Goal: Task Accomplishment & Management: Complete application form

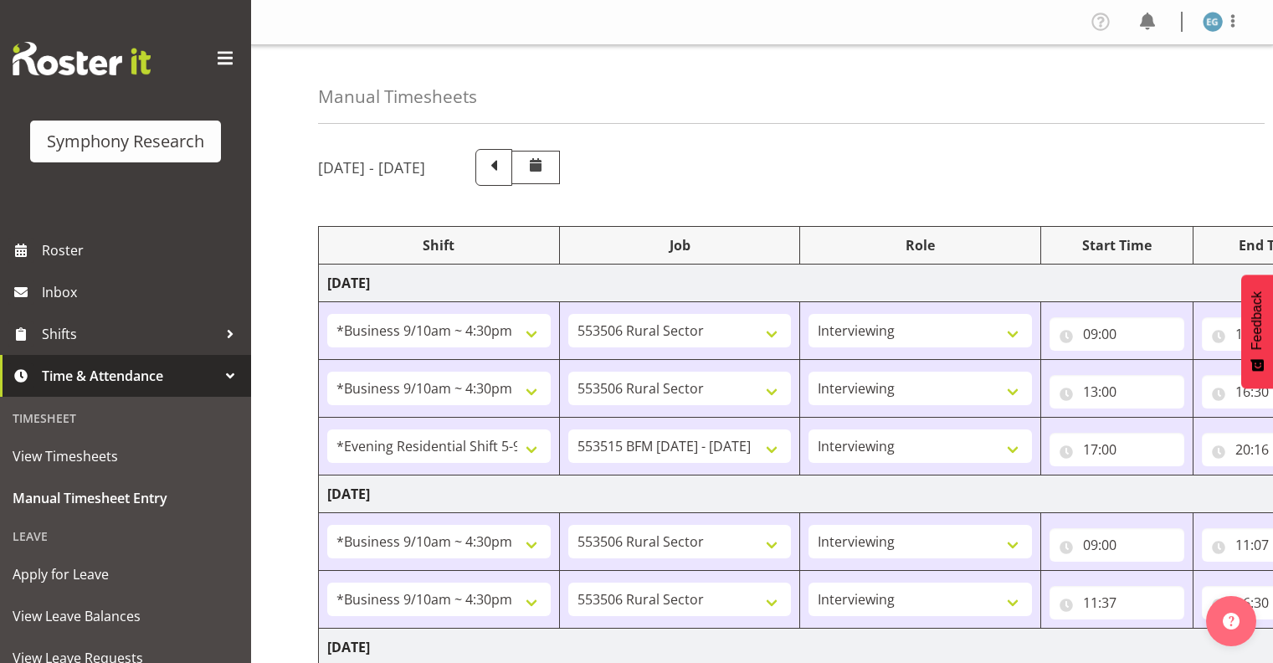
select select "26078"
select select "10587"
select select "26078"
select select "10587"
select select "48116"
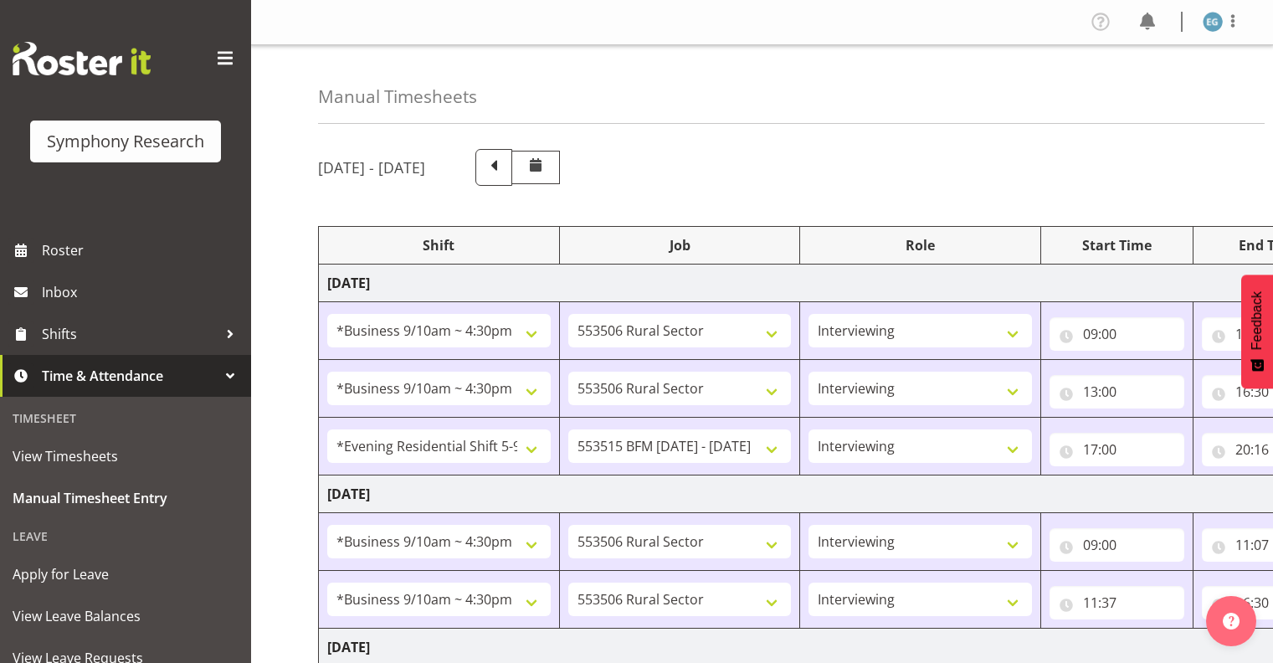
select select "10731"
select select "26078"
select select "10587"
select select "26078"
select select "10587"
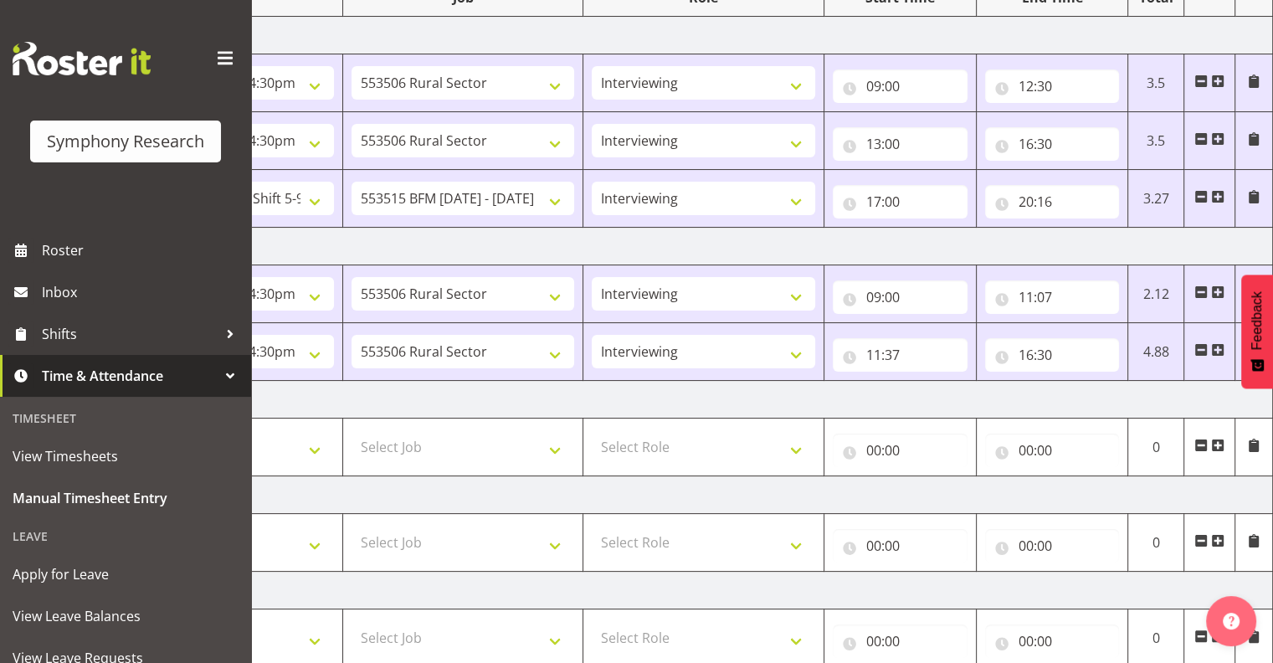
scroll to position [244, 0]
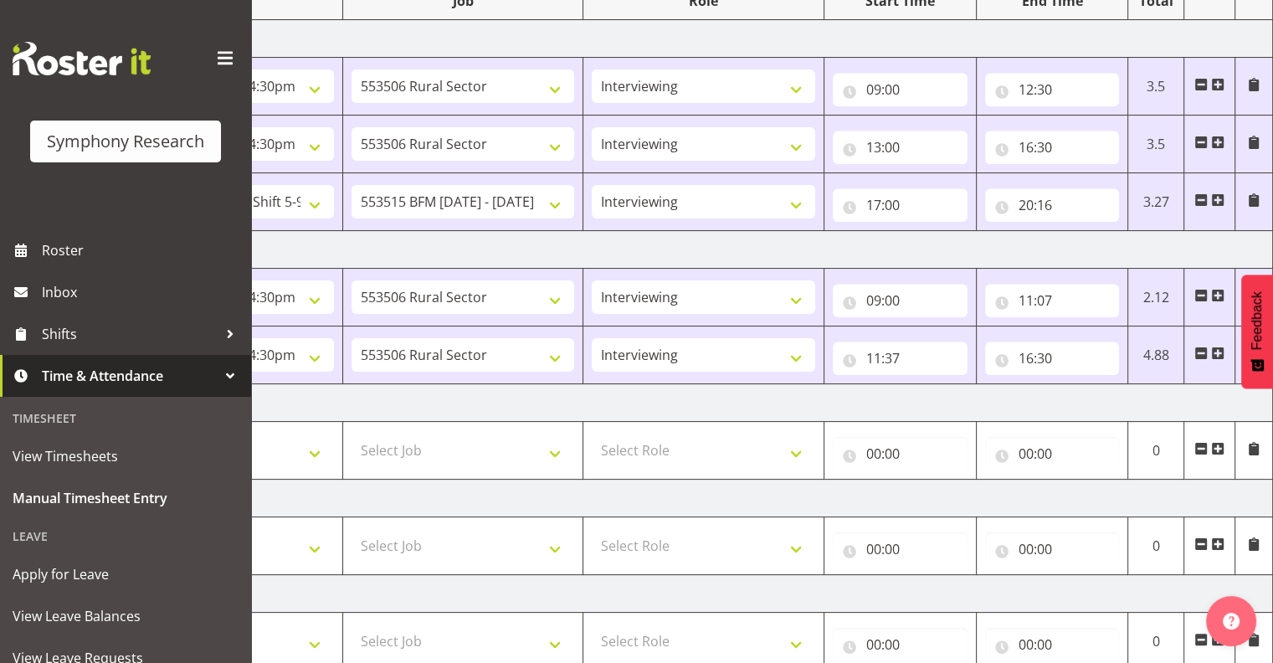
click at [1216, 352] on span at bounding box center [1218, 353] width 13 height 13
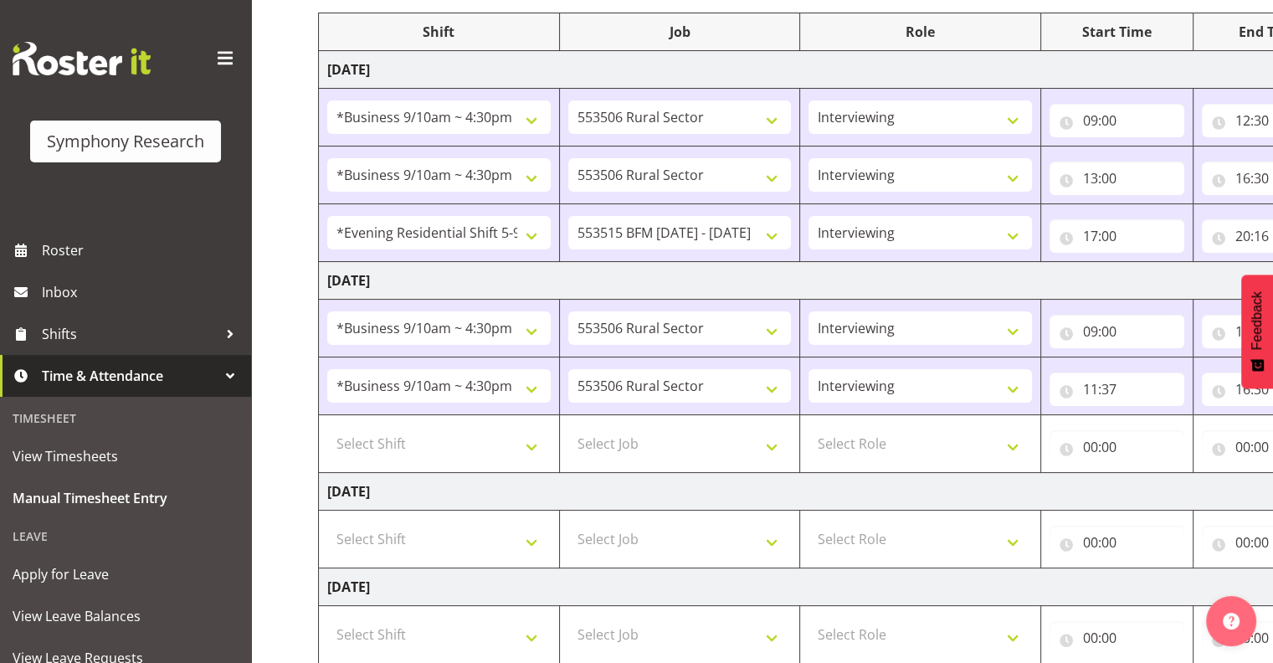
scroll to position [208, 0]
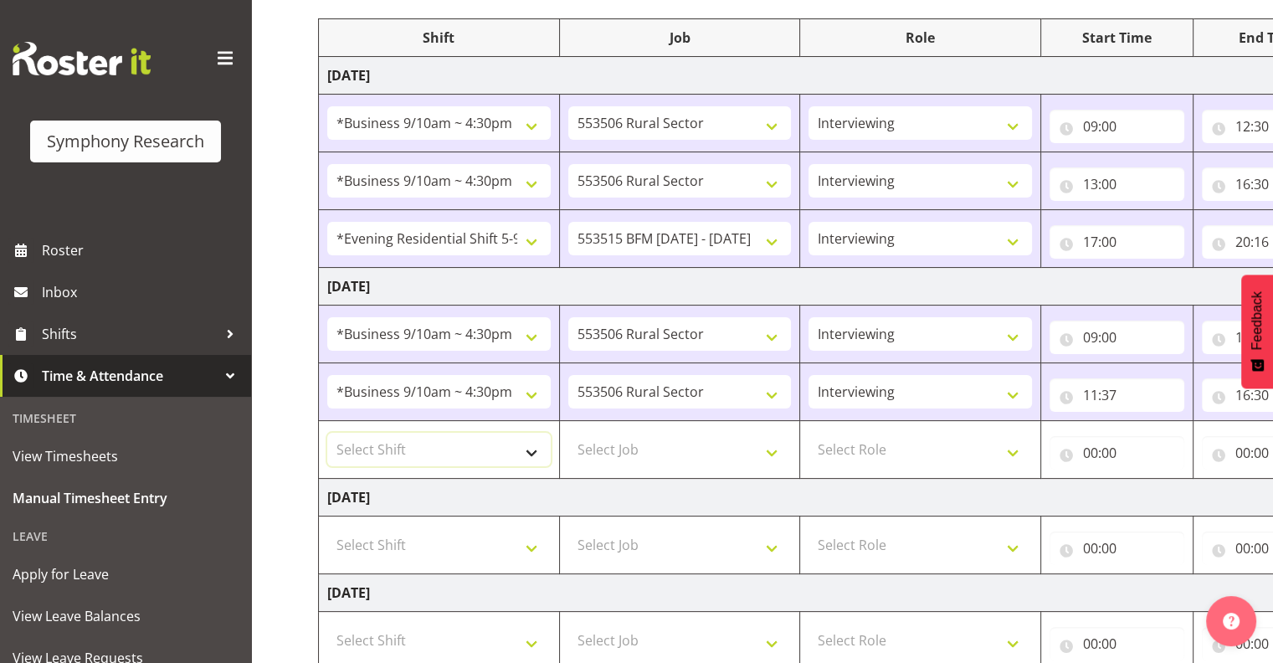
click at [532, 449] on select "Select Shift !!Weekend Residential (Roster IT Shift Label) *Business 9/10am ~ 4…" at bounding box center [439, 449] width 224 height 33
select select "48116"
click at [327, 433] on select "Select Shift !!Weekend Residential (Roster IT Shift Label) *Business 9/10am ~ 4…" at bounding box center [439, 449] width 224 height 33
click at [774, 448] on select "Select Job 550060 IF Admin 553492 World Poll Aus Wave 2 Main 2025 553493 World …" at bounding box center [680, 449] width 224 height 33
select select "10731"
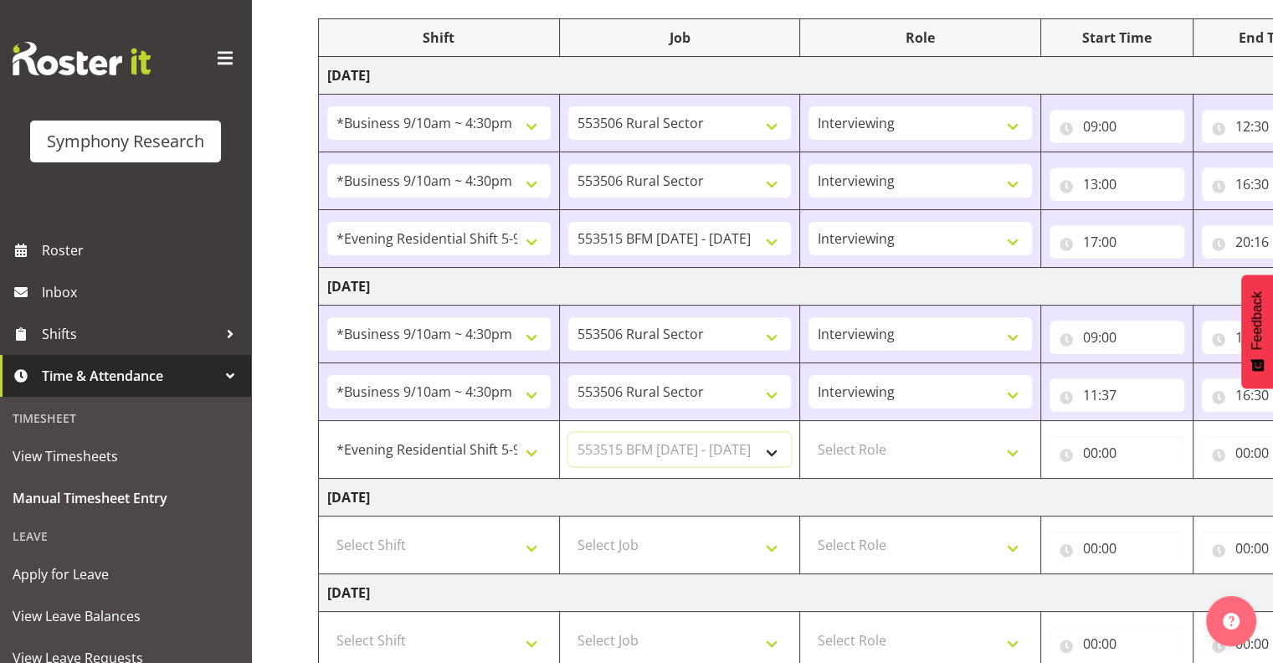
click at [568, 433] on select "Select Job 550060 IF Admin 553492 World Poll Aus Wave 2 Main 2025 553493 World …" at bounding box center [680, 449] width 224 height 33
click at [1015, 448] on select "Select Role Interviewing Briefing" at bounding box center [921, 449] width 224 height 33
select select "47"
click at [809, 433] on select "Select Role Interviewing Briefing" at bounding box center [921, 449] width 224 height 33
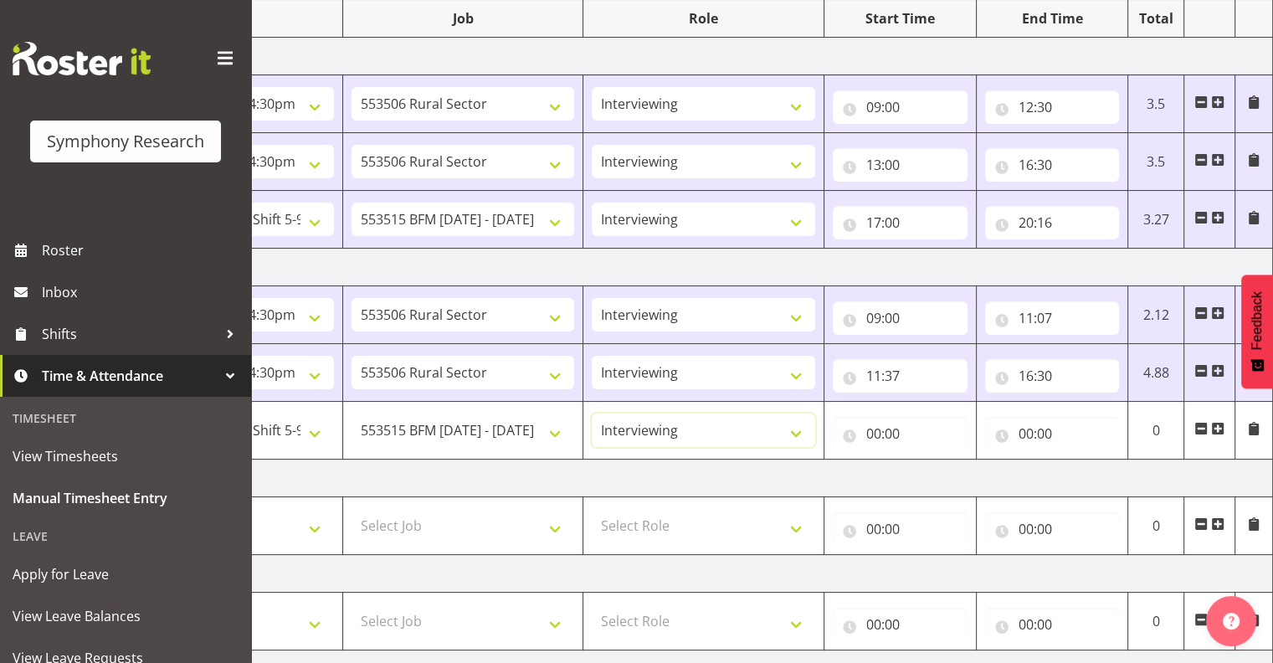
scroll to position [195, 0]
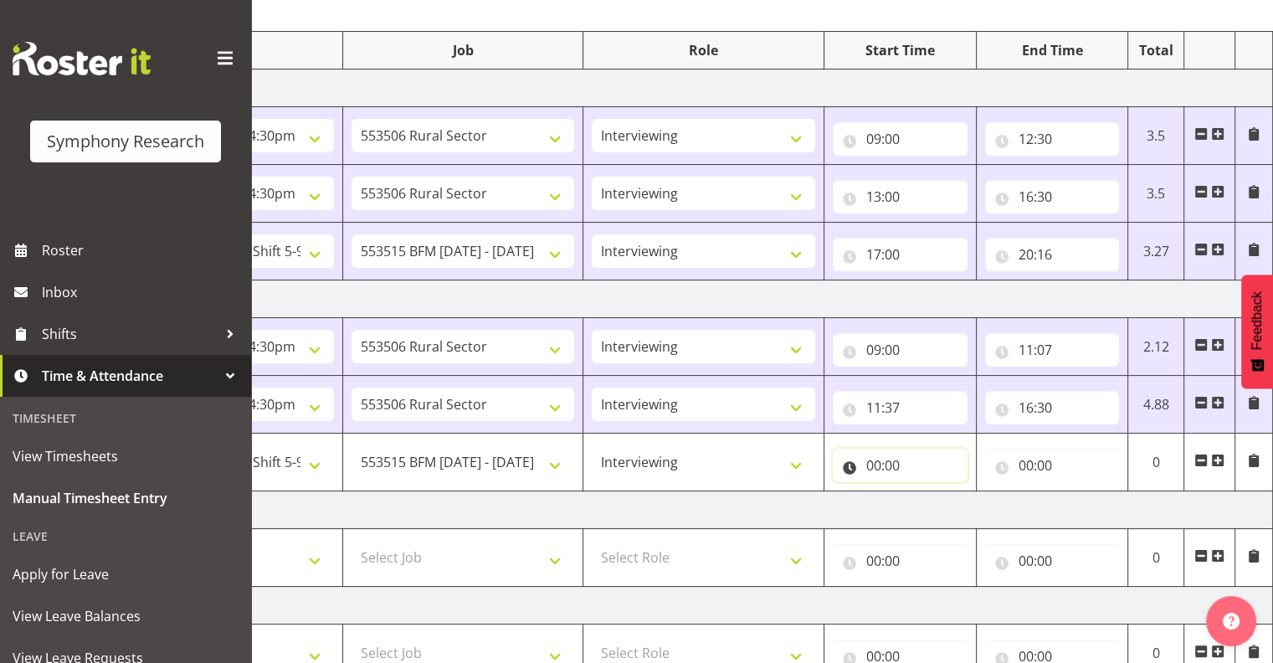
click at [887, 457] on input "00:00" at bounding box center [900, 465] width 135 height 33
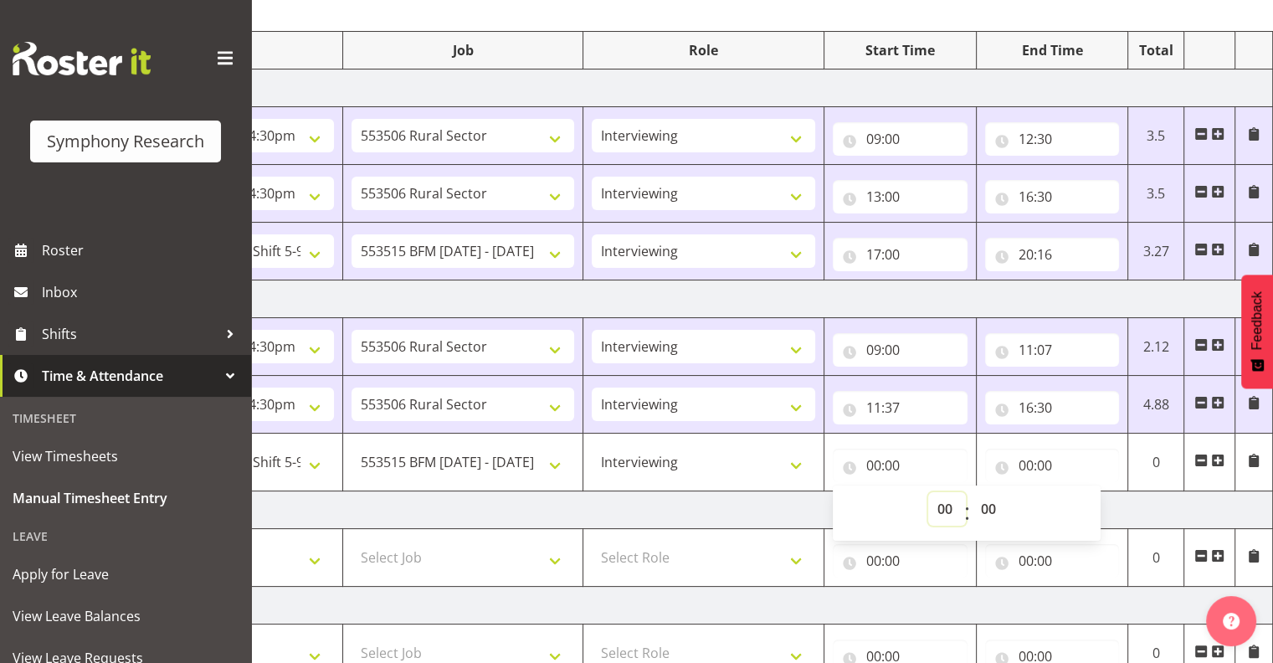
click at [946, 500] on select "00 01 02 03 04 05 06 07 08 09 10 11 12 13 14 15 16 17 18 19 20 21 22 23" at bounding box center [948, 508] width 38 height 33
select select "17"
click at [929, 492] on select "00 01 02 03 04 05 06 07 08 09 10 11 12 13 14 15 16 17 18 19 20 21 22 23" at bounding box center [948, 508] width 38 height 33
type input "17:00"
click at [1041, 457] on input "00:00" at bounding box center [1052, 465] width 135 height 33
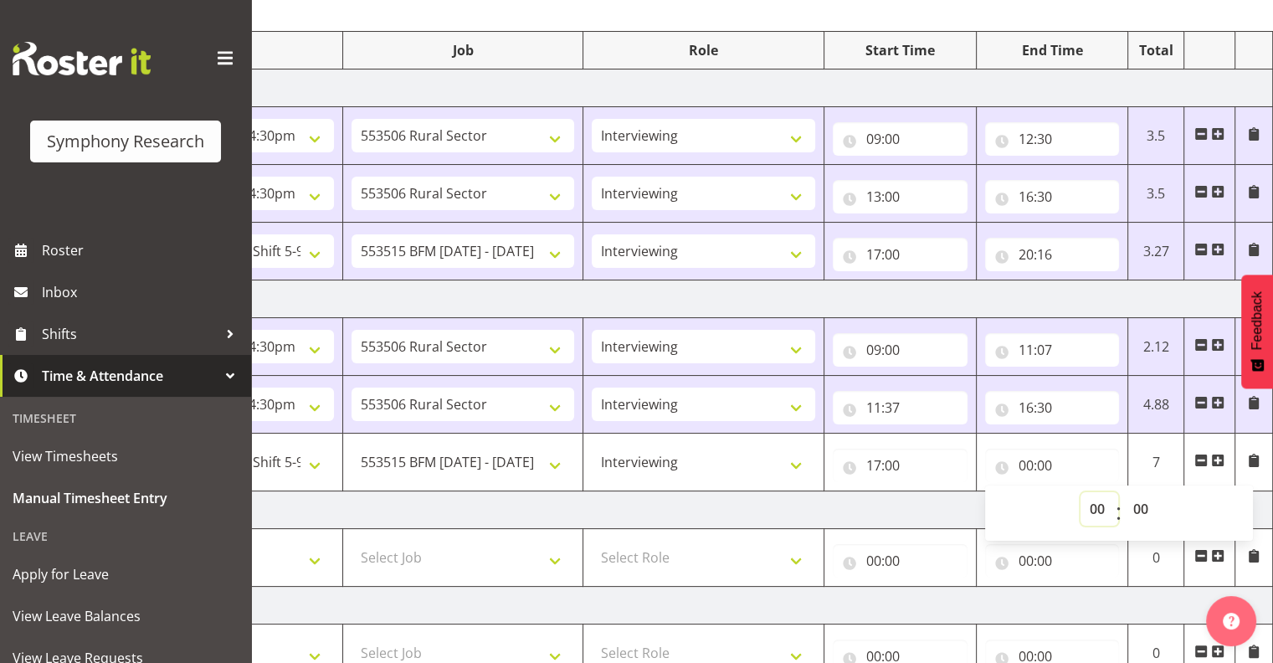
click at [1093, 502] on select "00 01 02 03 04 05 06 07 08 09 10 11 12 13 14 15 16 17 18 19 20 21 22 23" at bounding box center [1100, 508] width 38 height 33
select select "19"
click at [1081, 492] on select "00 01 02 03 04 05 06 07 08 09 10 11 12 13 14 15 16 17 18 19 20 21 22 23" at bounding box center [1100, 508] width 38 height 33
type input "19:00"
click at [1141, 496] on select "00 01 02 03 04 05 06 07 08 09 10 11 12 13 14 15 16 17 18 19 20 21 22 23 24 25 2…" at bounding box center [1143, 508] width 38 height 33
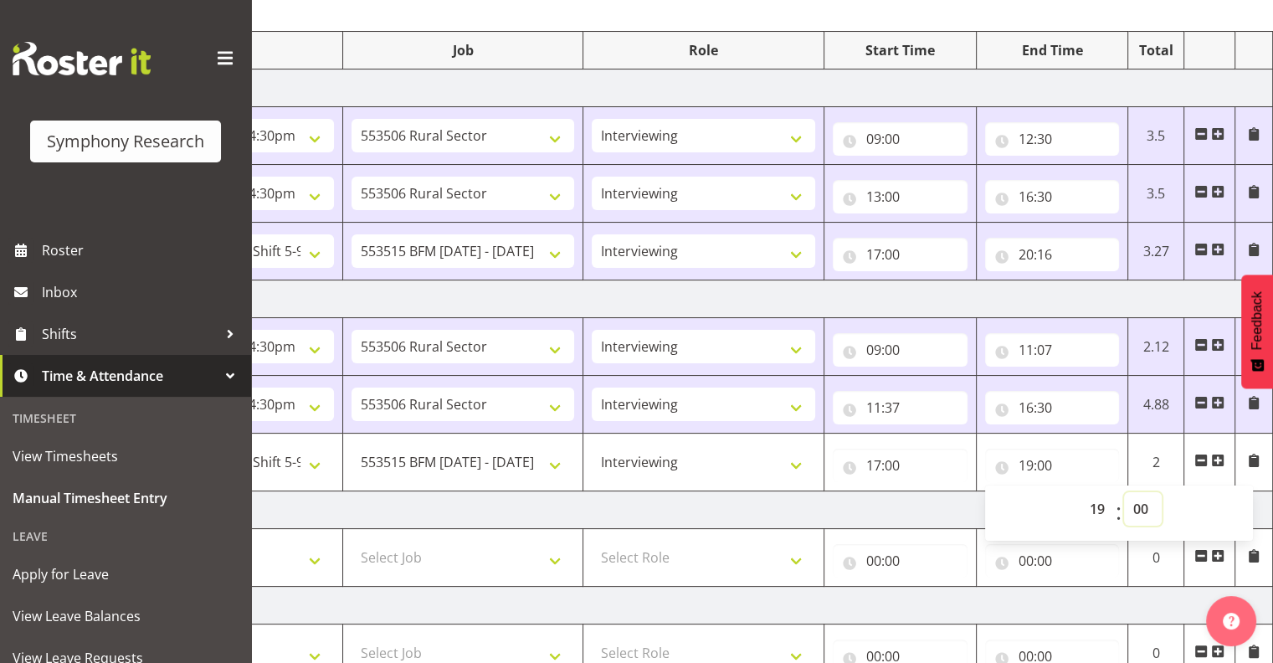
select select "32"
click at [1124, 492] on select "00 01 02 03 04 05 06 07 08 09 10 11 12 13 14 15 16 17 18 19 20 21 22 23 24 25 2…" at bounding box center [1143, 508] width 38 height 33
type input "19:32"
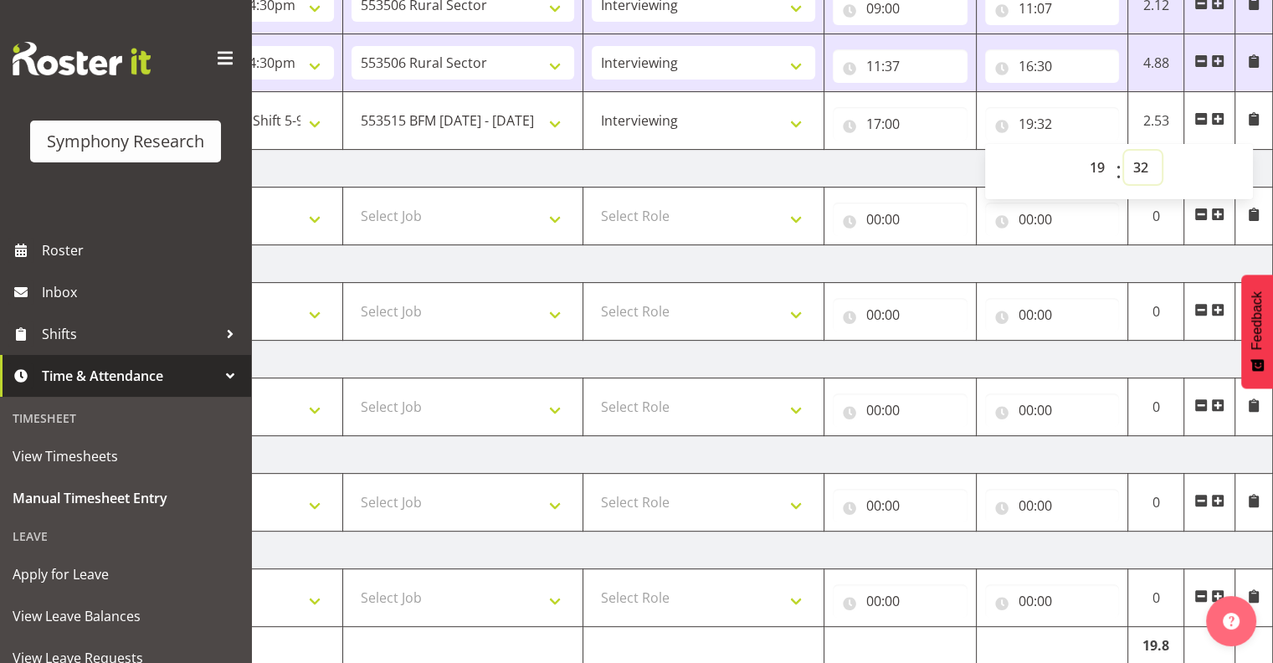
scroll to position [603, 0]
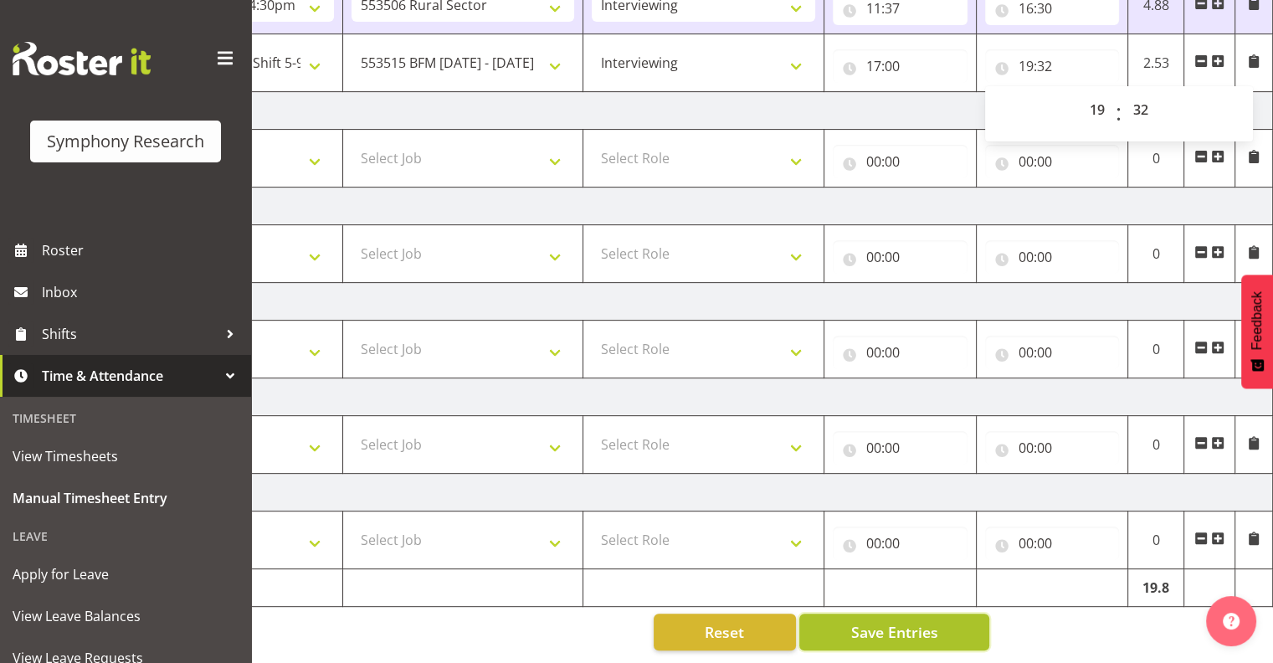
click at [905, 621] on span "Save Entries" at bounding box center [894, 632] width 87 height 22
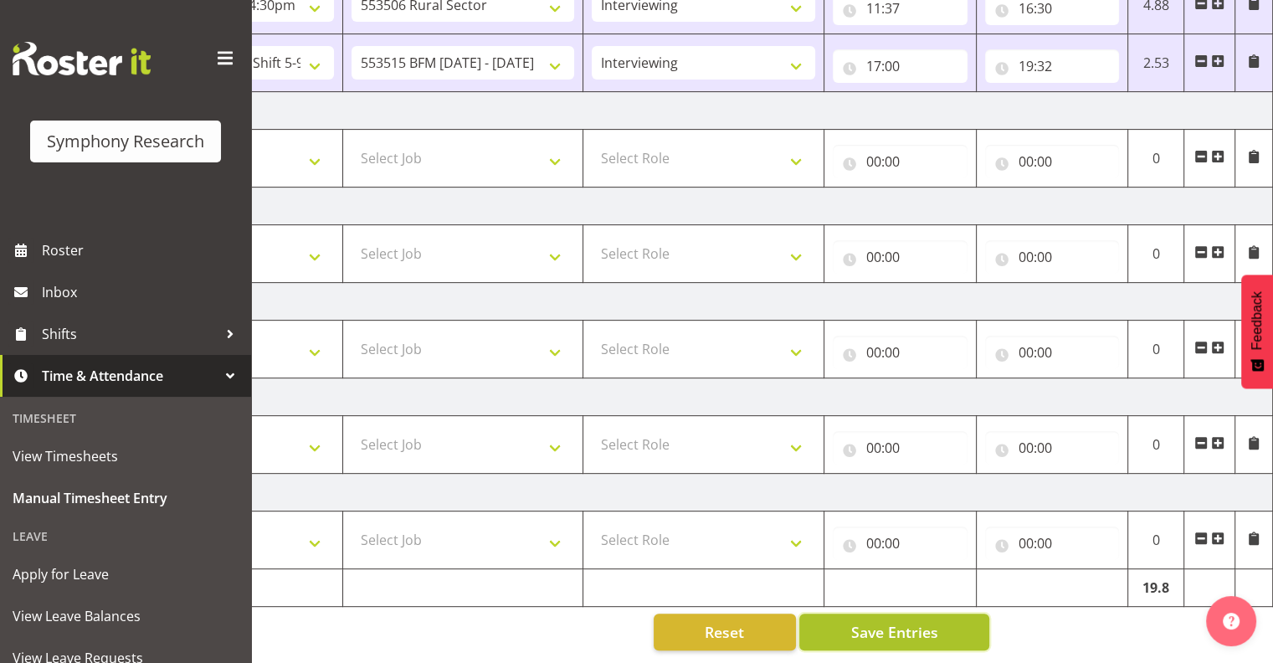
click at [898, 621] on span "Save Entries" at bounding box center [894, 632] width 87 height 22
